Goal: Navigation & Orientation: Find specific page/section

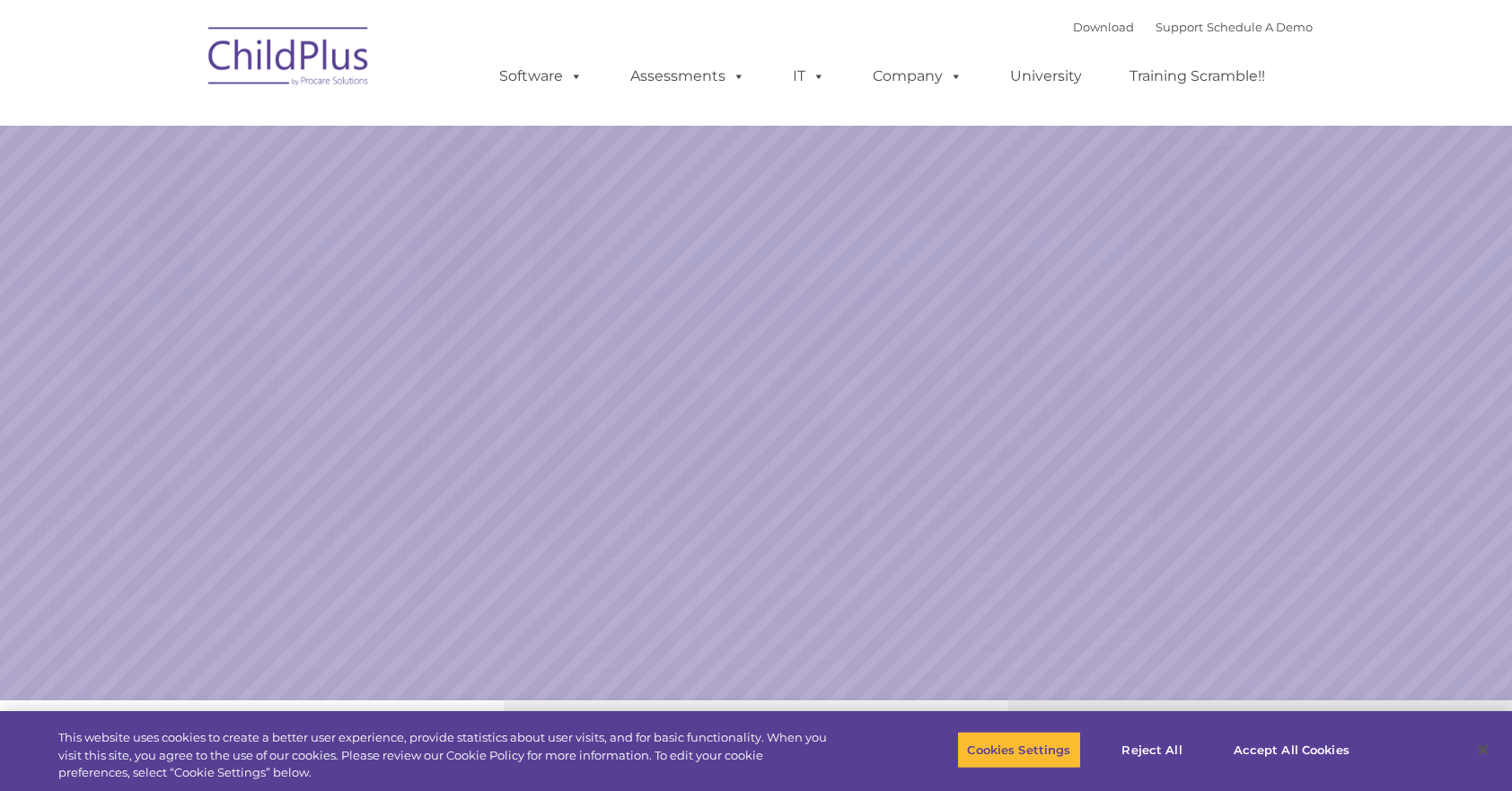
select select "MEDIUM"
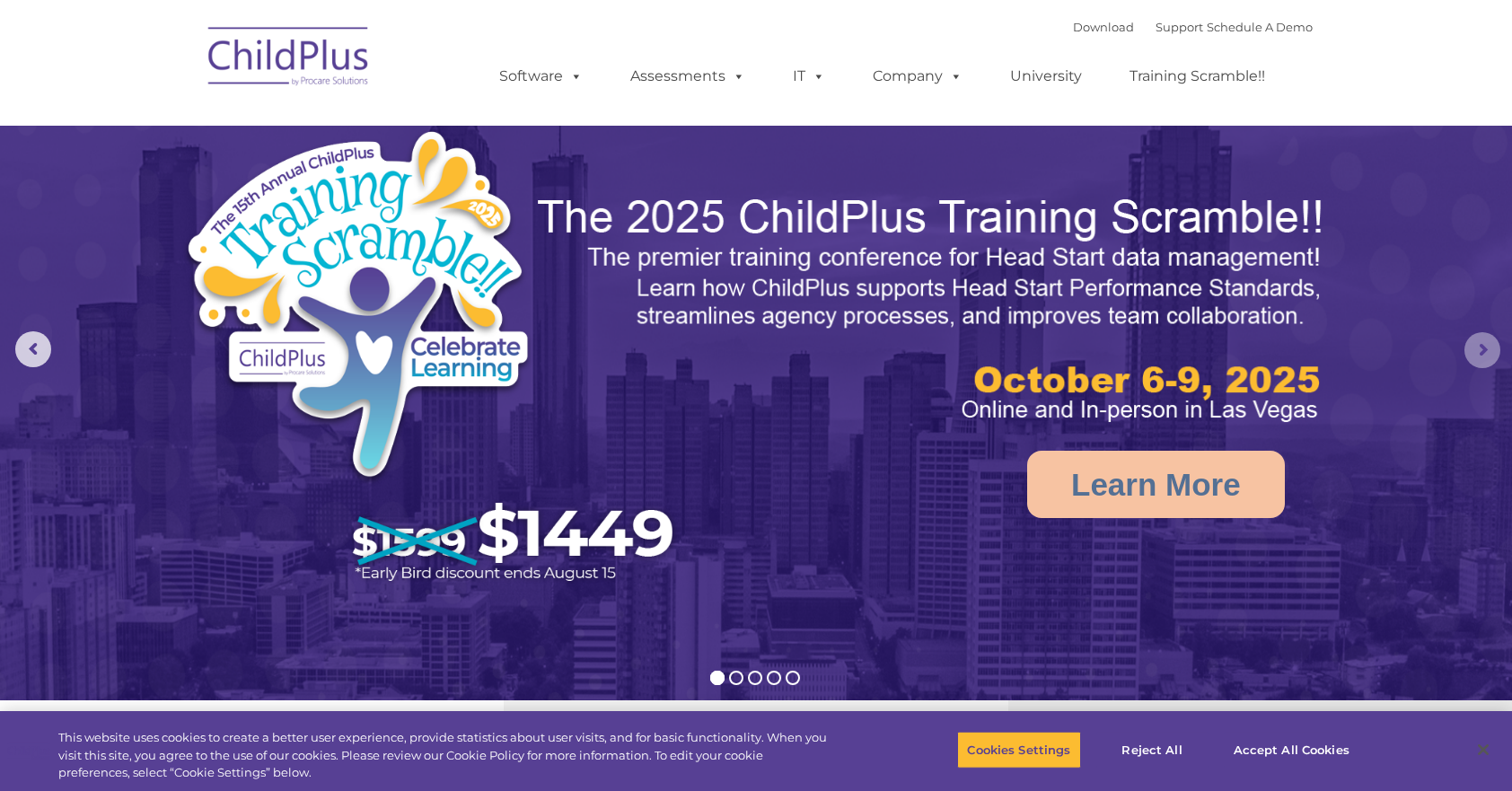
click at [1489, 347] on rs-arrow at bounding box center [1482, 349] width 36 height 36
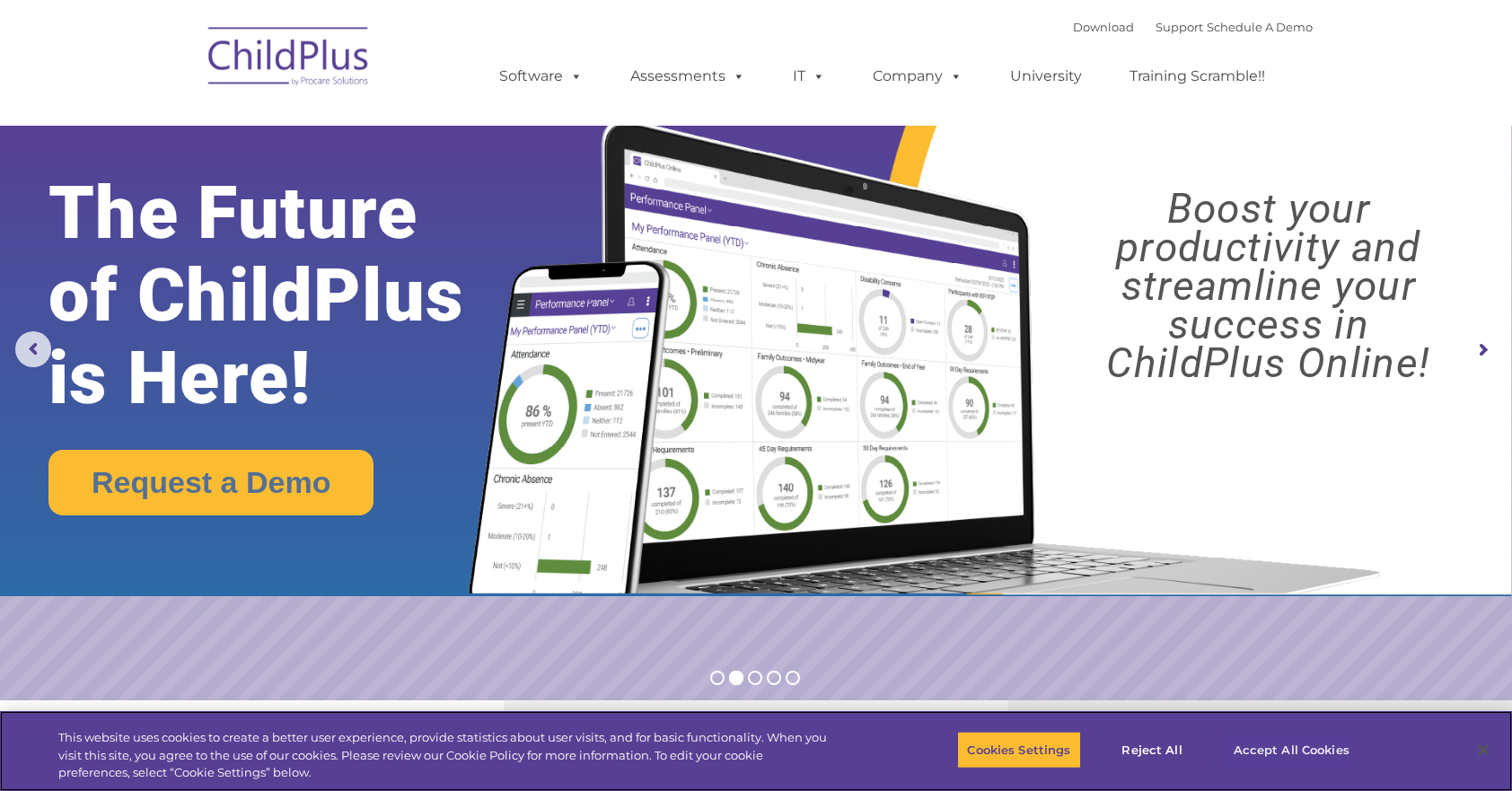
click at [1269, 750] on button "Accept All Cookies" at bounding box center [1292, 750] width 136 height 38
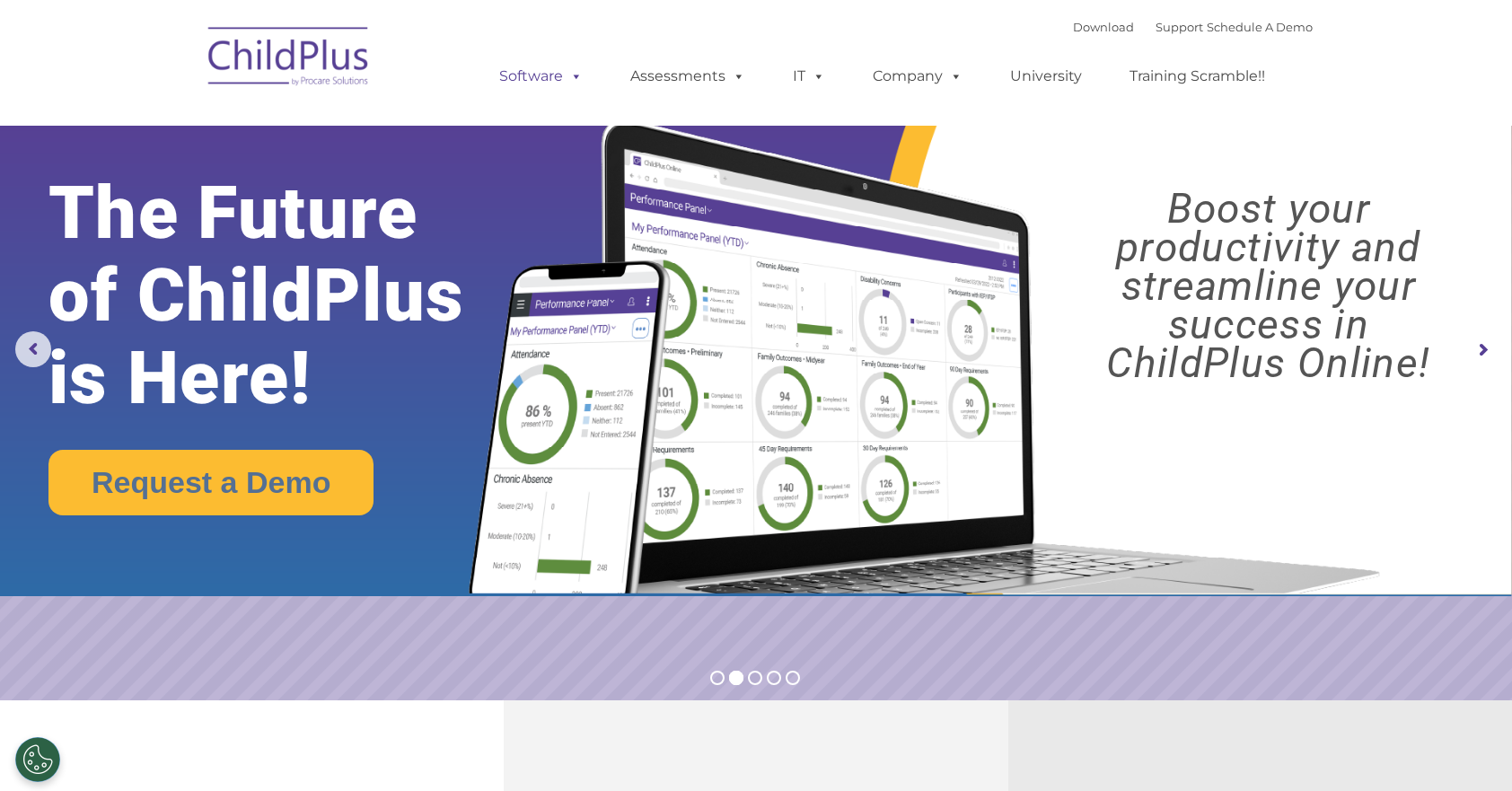
click at [527, 71] on link "Software" at bounding box center [541, 76] width 120 height 36
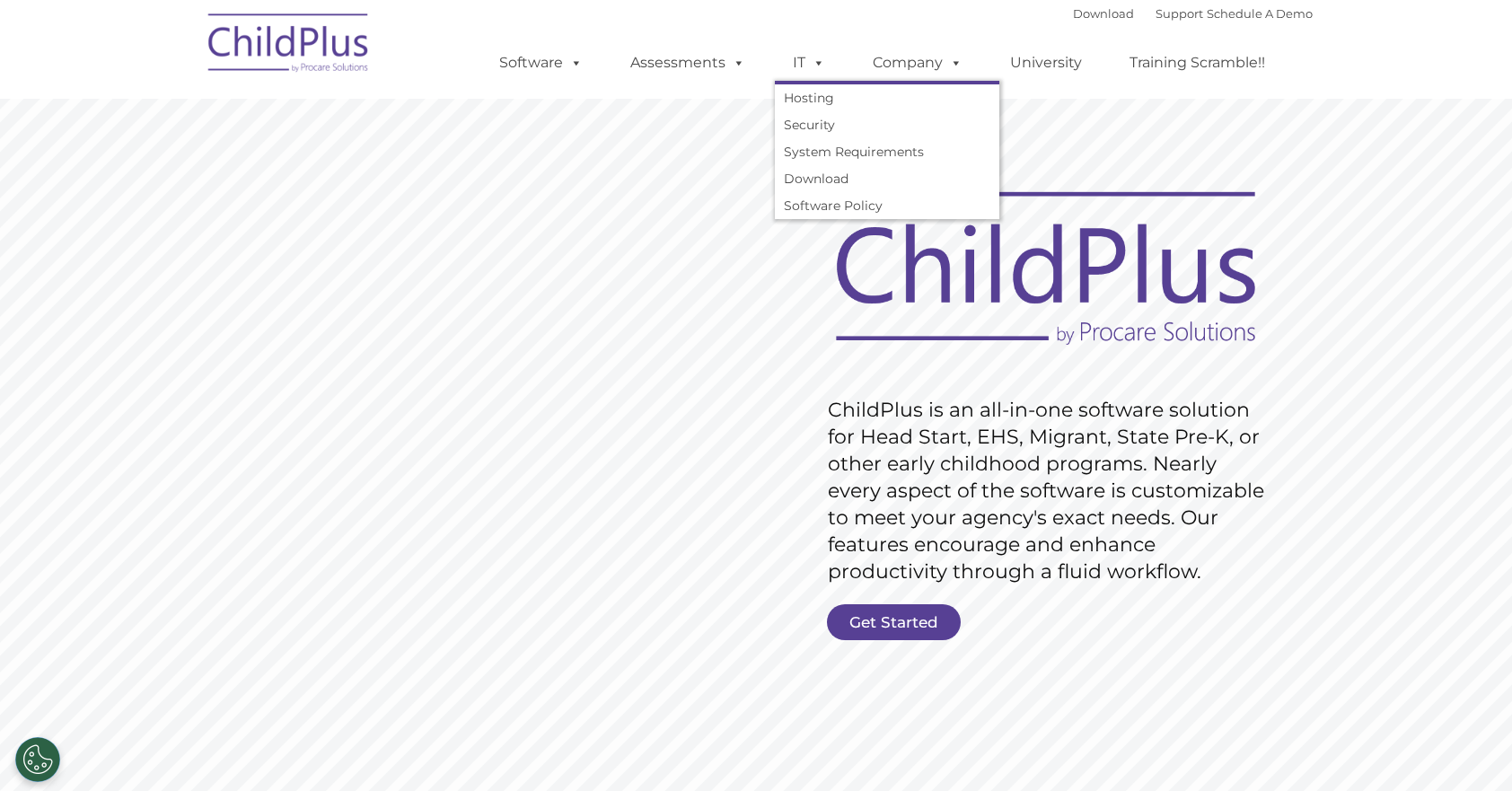
drag, startPoint x: 762, startPoint y: 69, endPoint x: 338, endPoint y: 756, distance: 807.3
click at [781, 75] on ul "Software ChildPlus: The original and most widely-used Head Start data managemen…" at bounding box center [888, 63] width 849 height 72
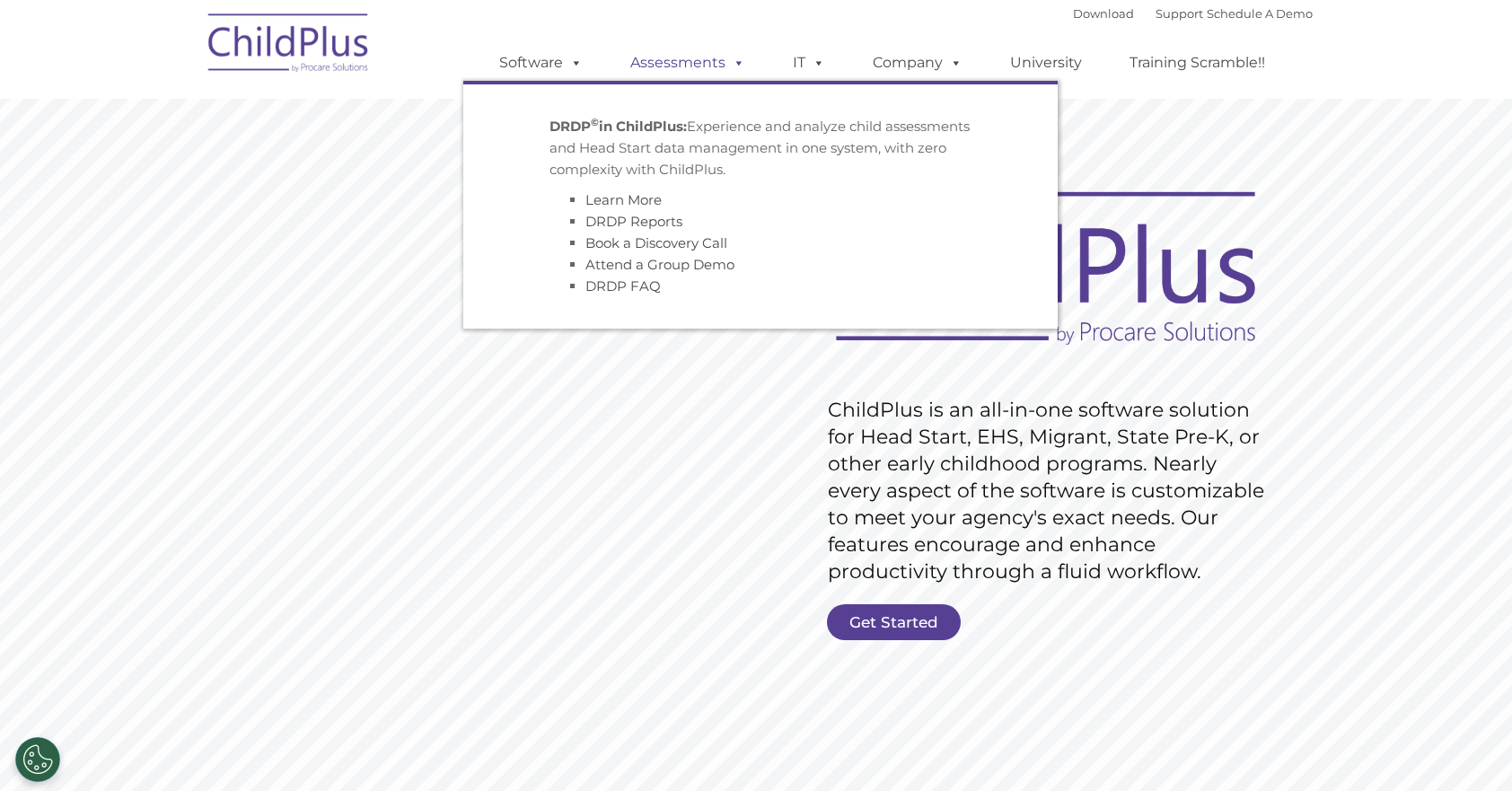
click at [693, 58] on link "Assessments" at bounding box center [688, 63] width 151 height 36
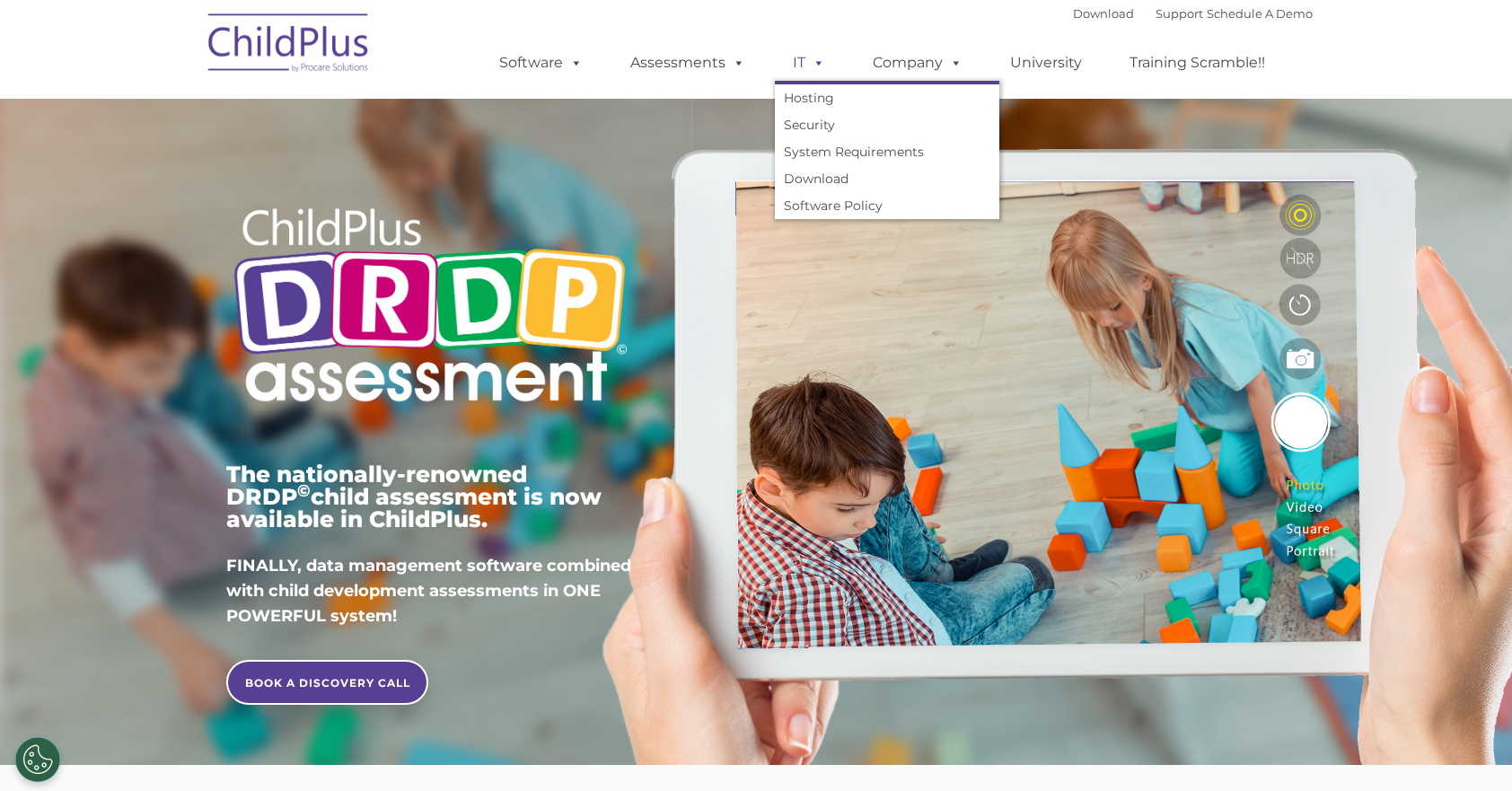
click at [810, 61] on span at bounding box center [815, 62] width 19 height 18
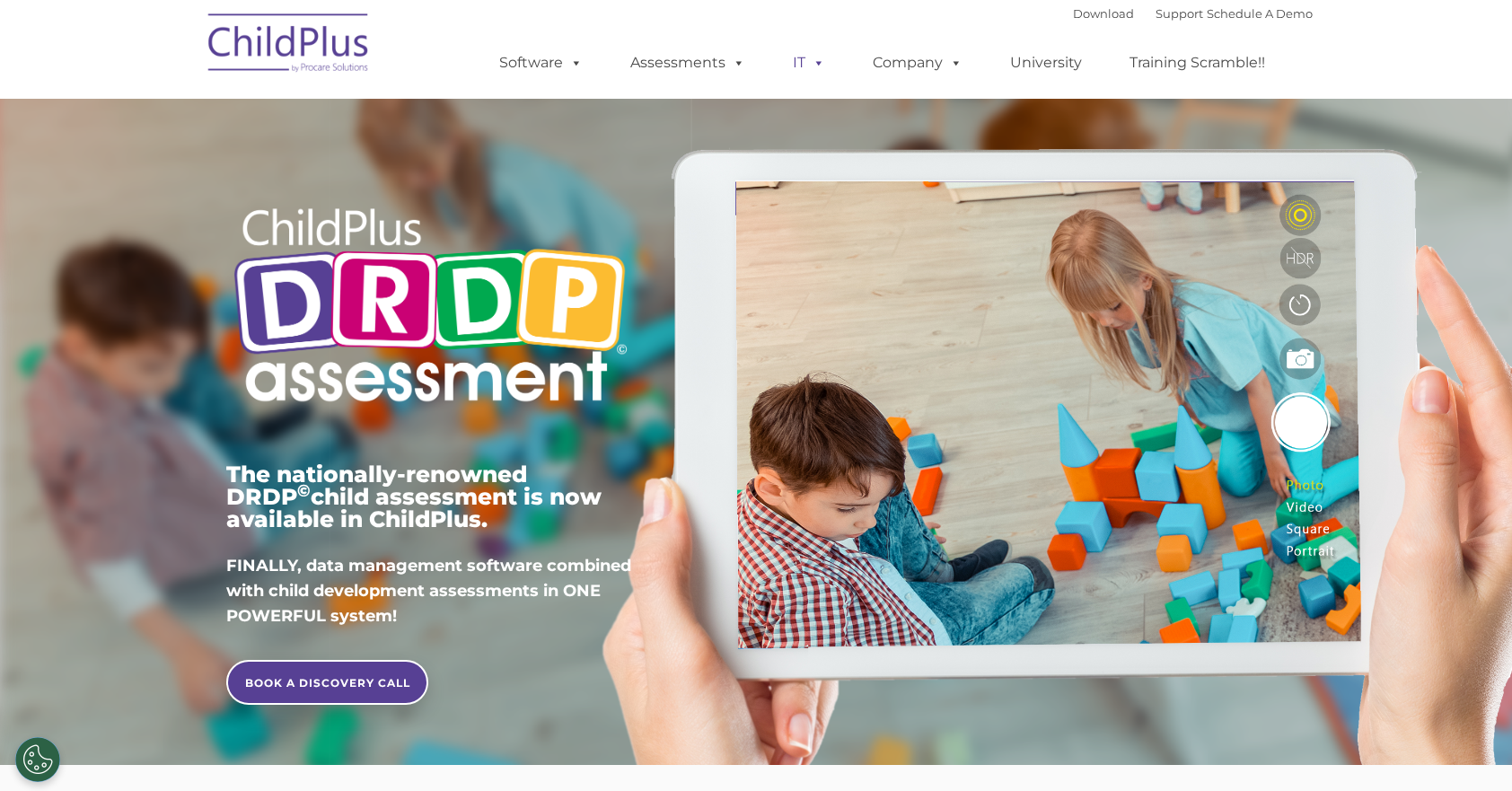
click at [810, 61] on span at bounding box center [815, 62] width 19 height 18
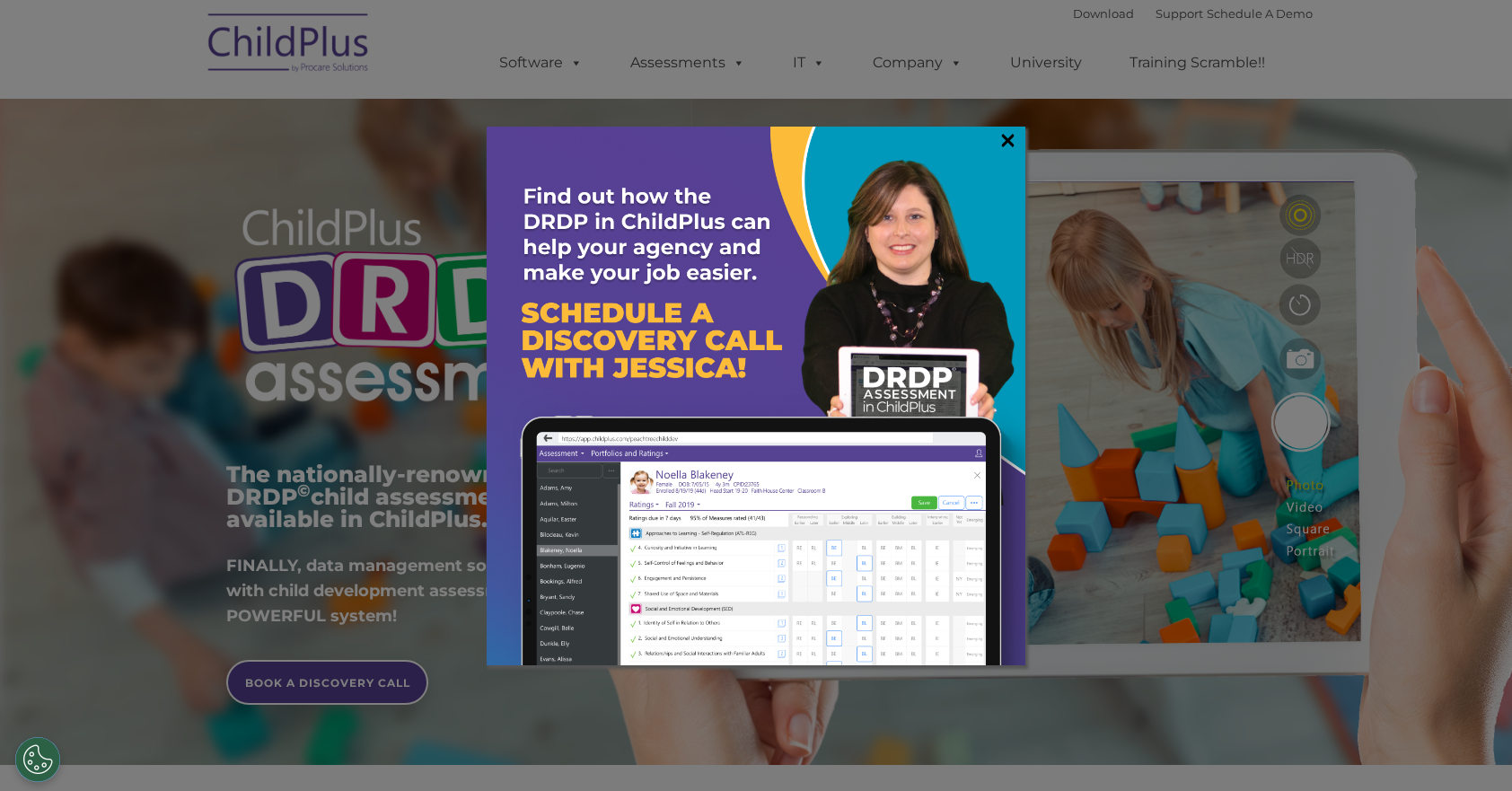
click at [1012, 145] on link "×" at bounding box center [1008, 139] width 20 height 18
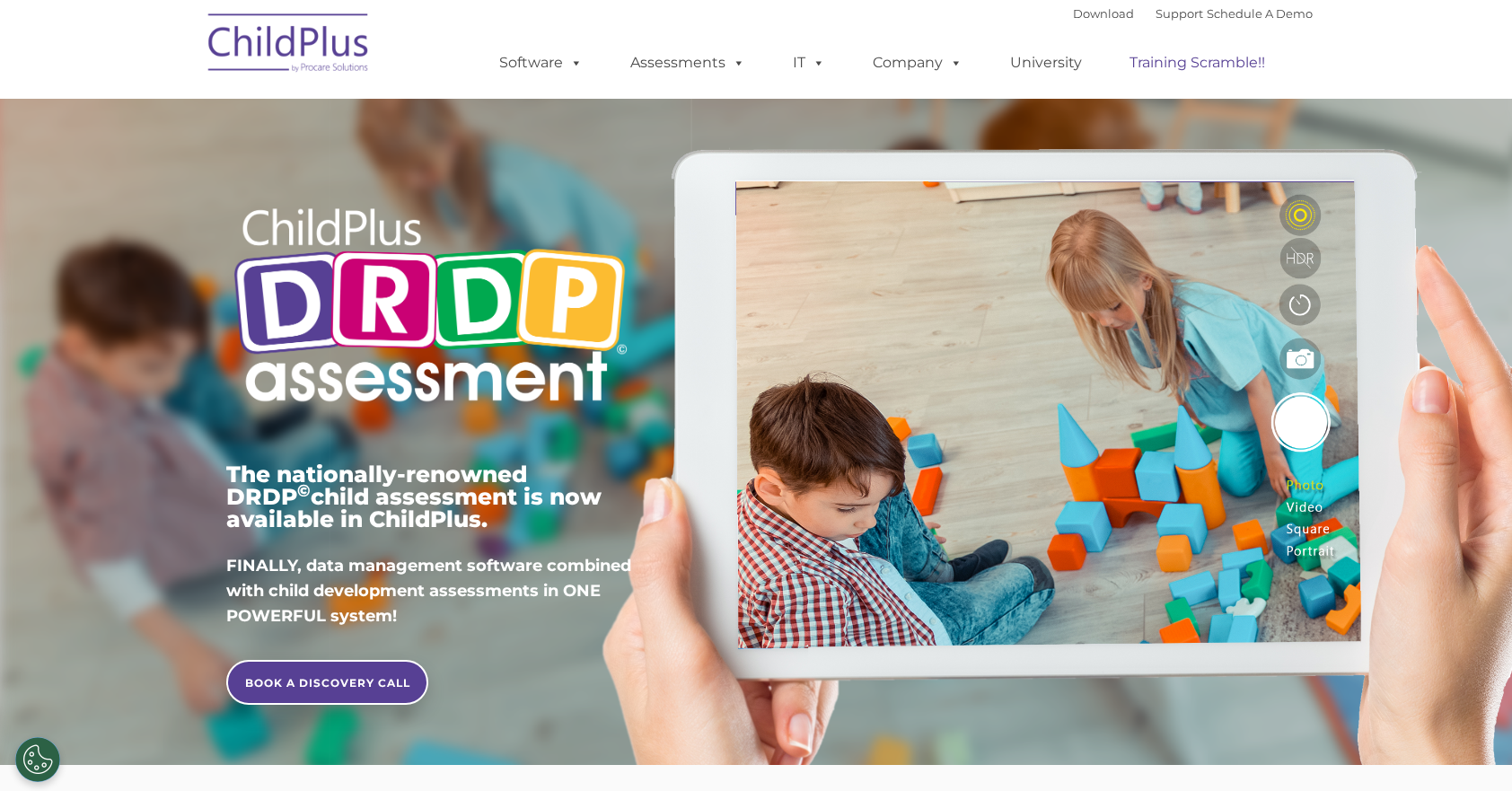
click at [1162, 61] on link "Training Scramble!!" at bounding box center [1198, 63] width 171 height 36
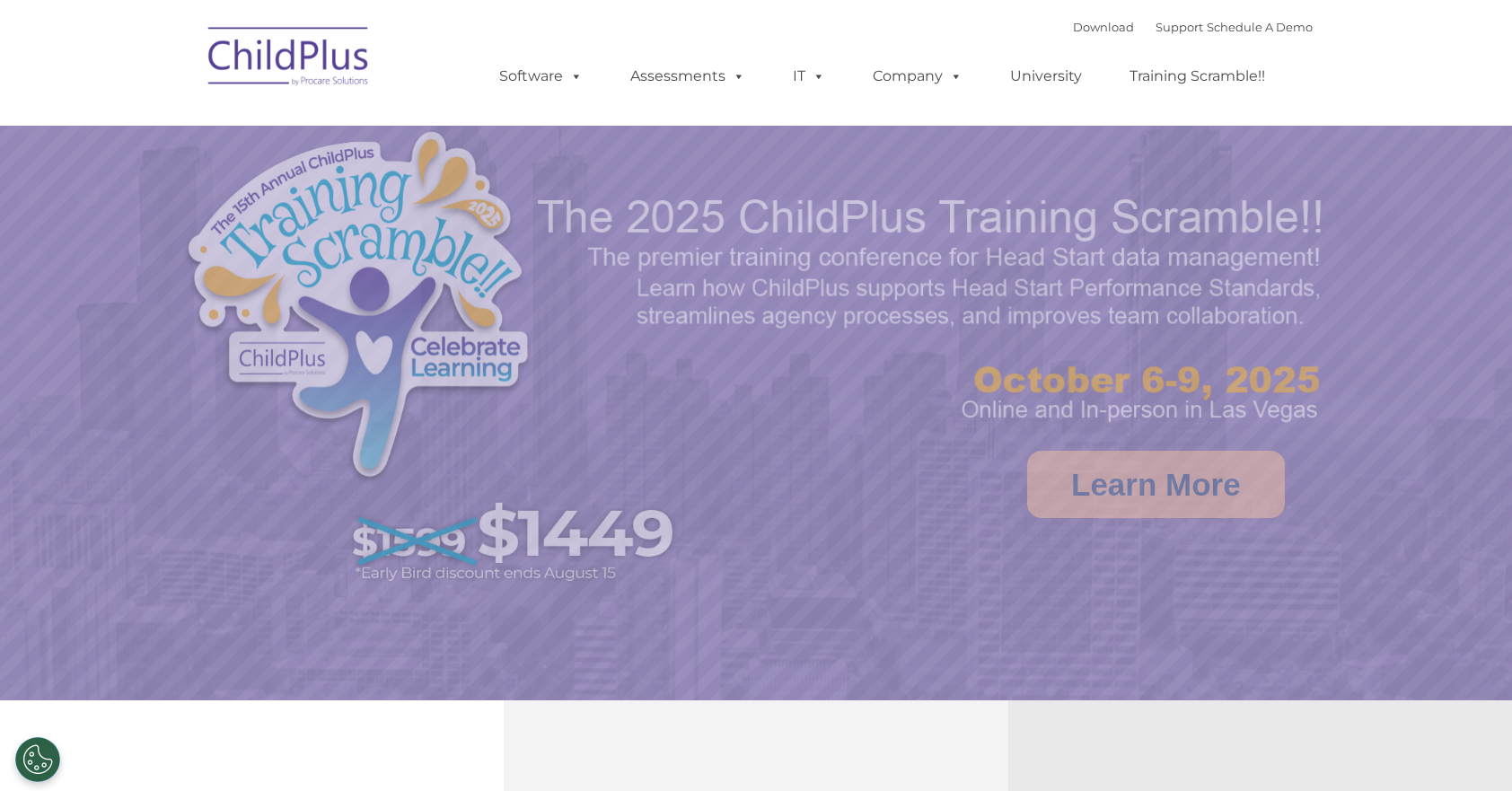
select select "MEDIUM"
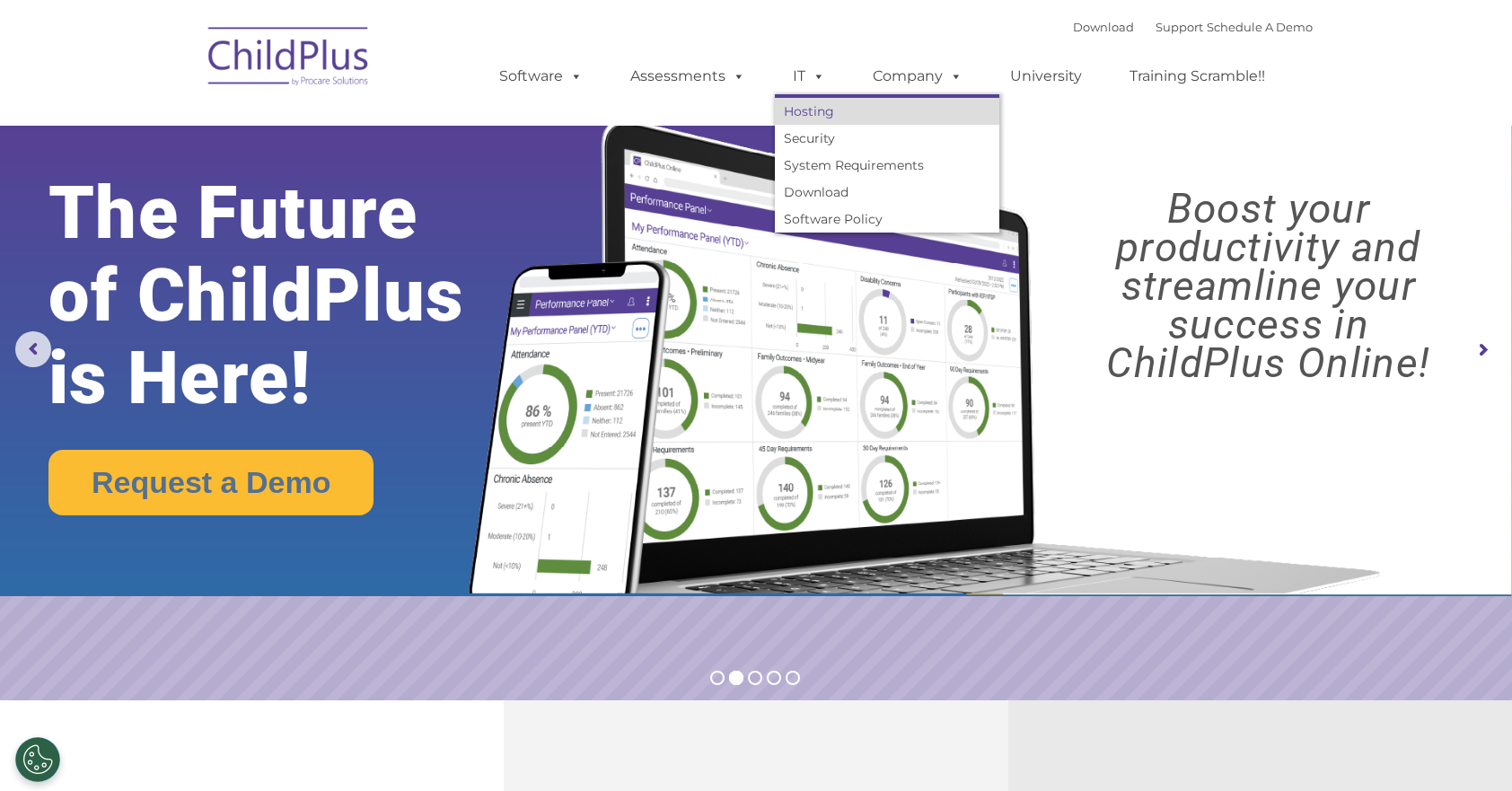
click at [798, 123] on link "Hosting" at bounding box center [888, 111] width 225 height 27
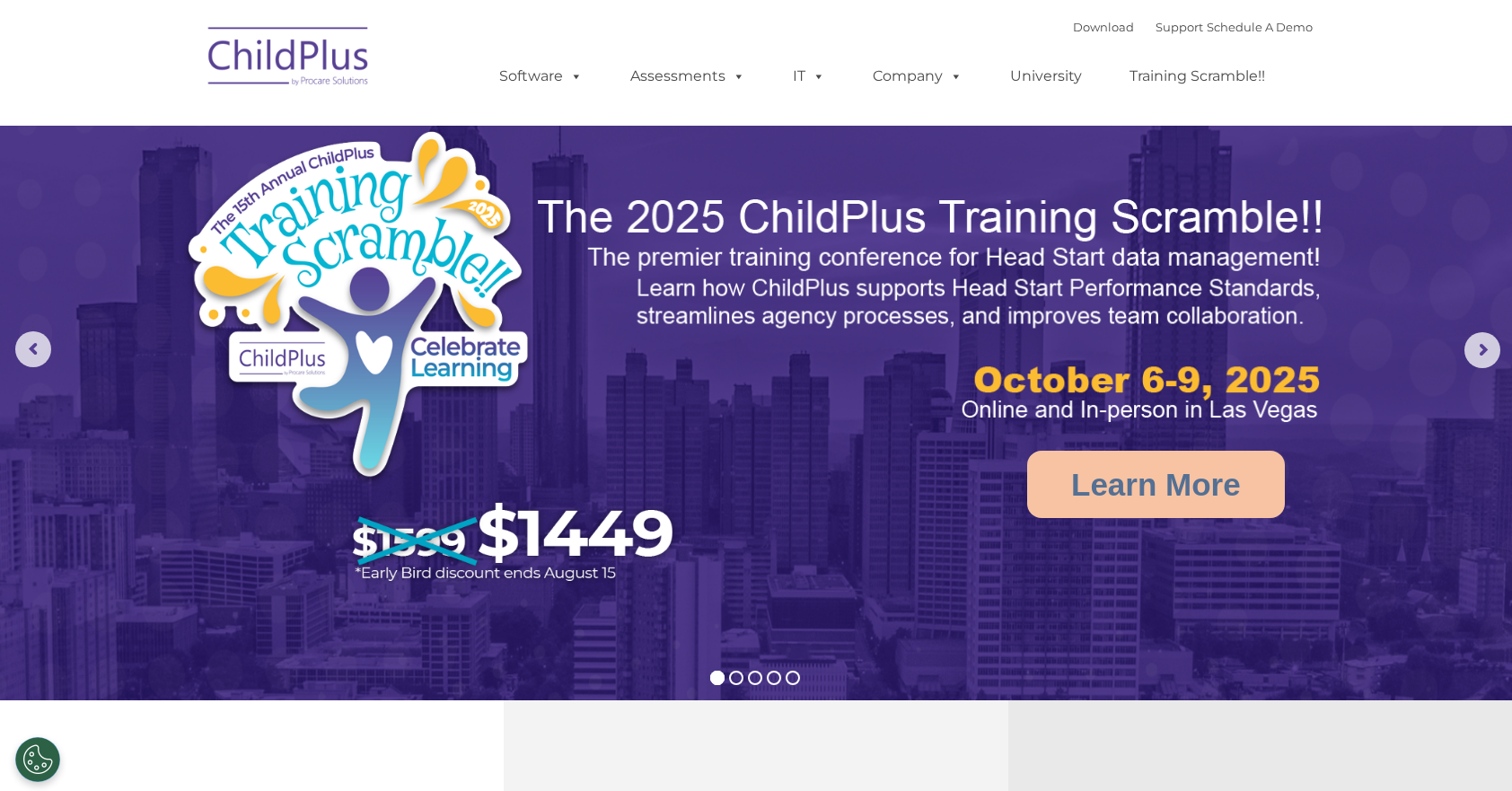
select select "MEDIUM"
